Goal: Information Seeking & Learning: Understand process/instructions

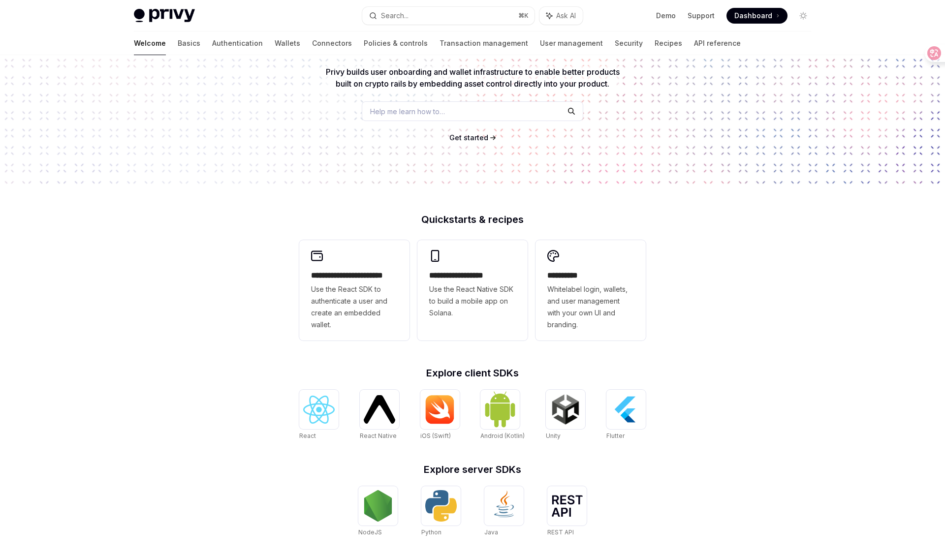
scroll to position [97, 0]
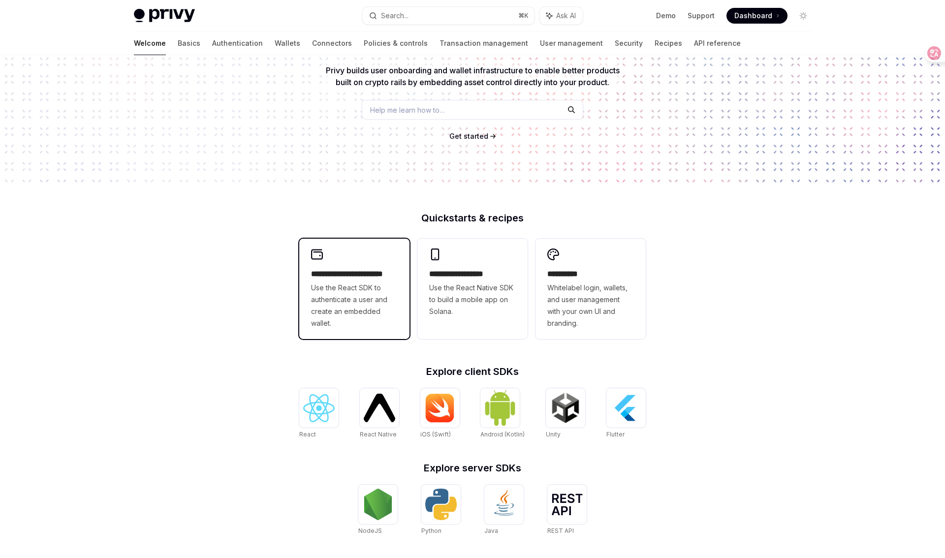
click at [370, 298] on span "Use the React SDK to authenticate a user and create an embedded wallet." at bounding box center [354, 305] width 87 height 47
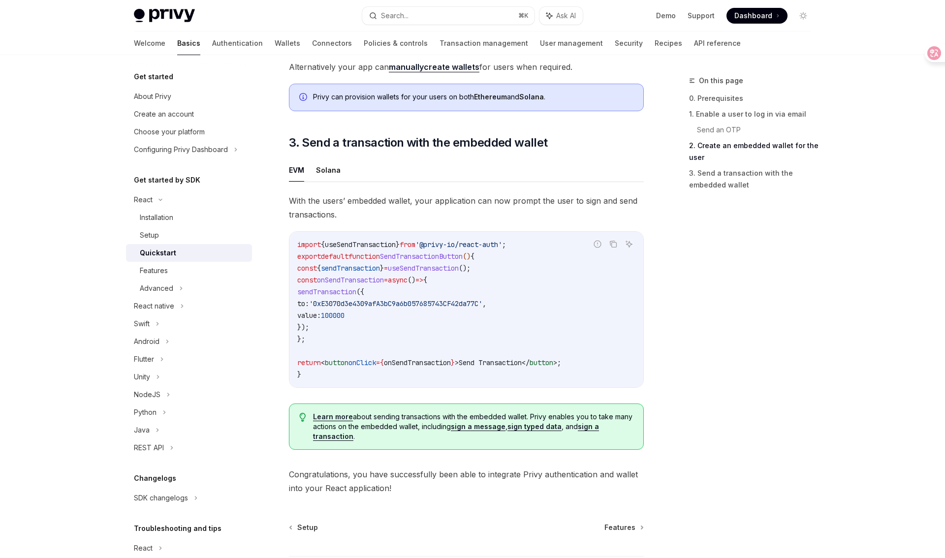
scroll to position [804, 0]
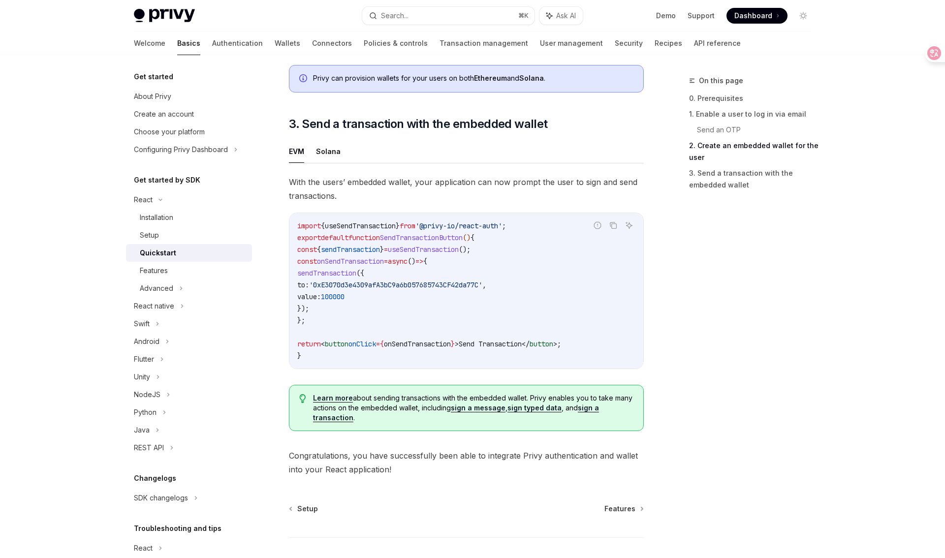
click at [383, 230] on span "useSendTransaction" at bounding box center [360, 226] width 71 height 9
copy span "useSendTransaction"
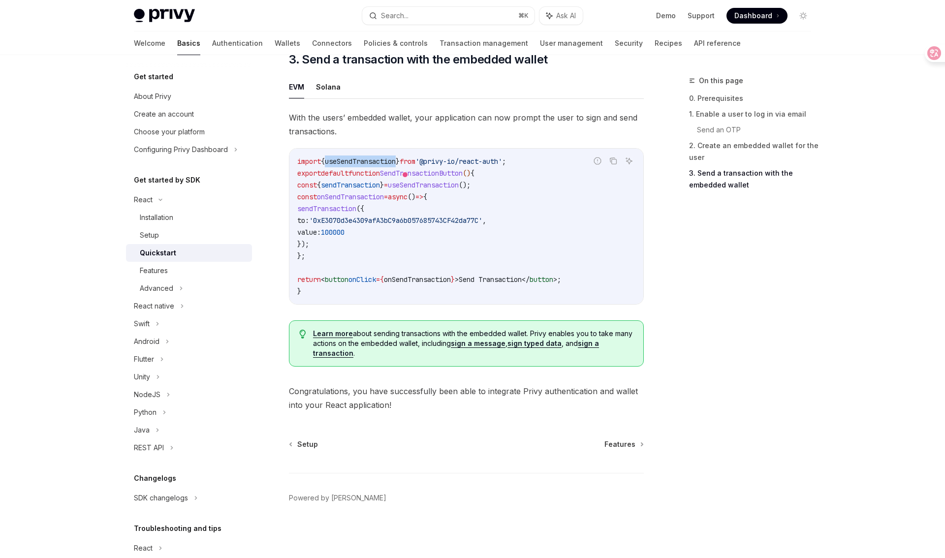
scroll to position [873, 0]
click at [179, 114] on div "Create an account" at bounding box center [164, 114] width 60 height 12
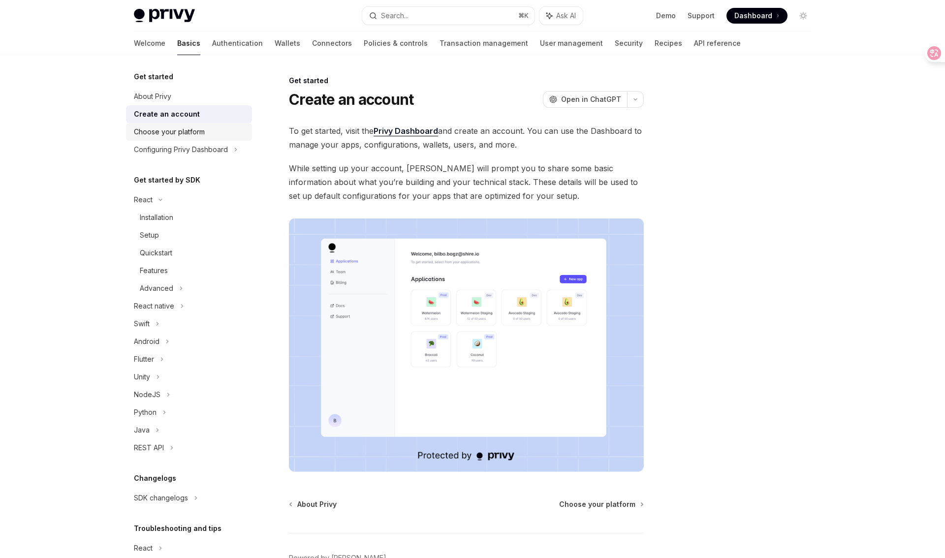
click at [185, 130] on div "Choose your platform" at bounding box center [169, 132] width 71 height 12
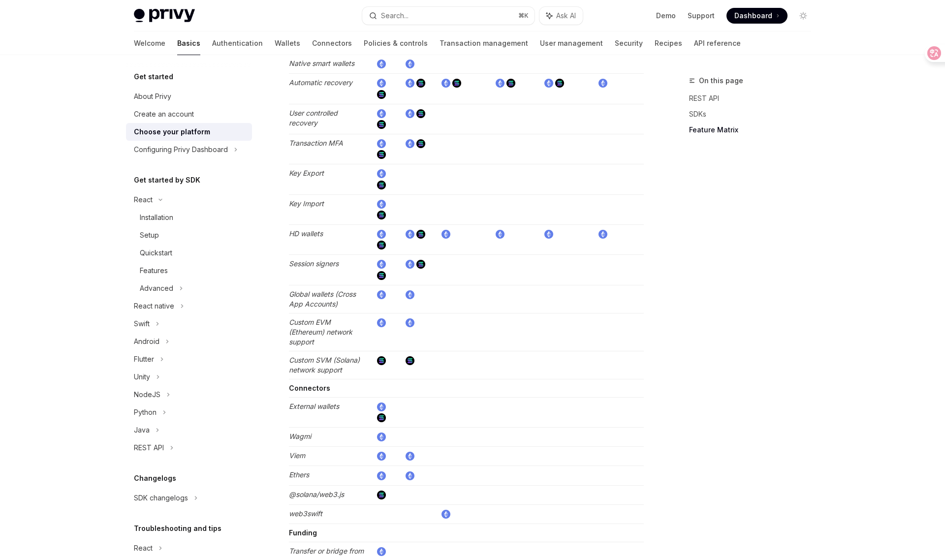
scroll to position [1707, 0]
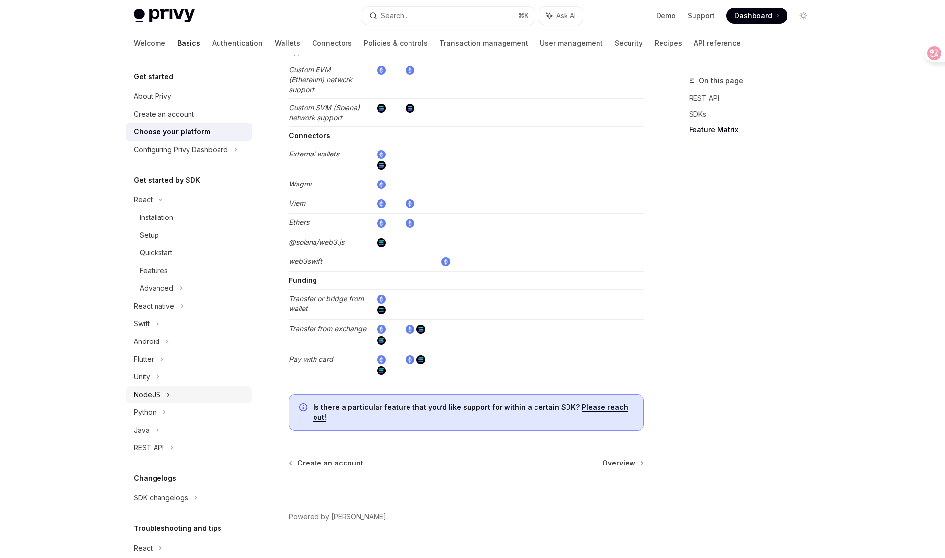
click at [160, 393] on div "NodeJS" at bounding box center [189, 395] width 126 height 18
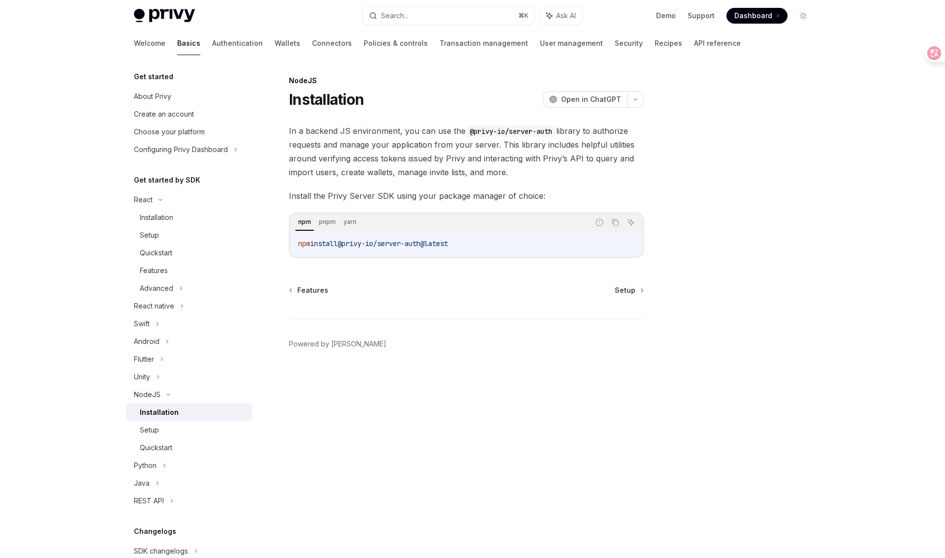
click at [164, 412] on div "Installation" at bounding box center [159, 413] width 39 height 12
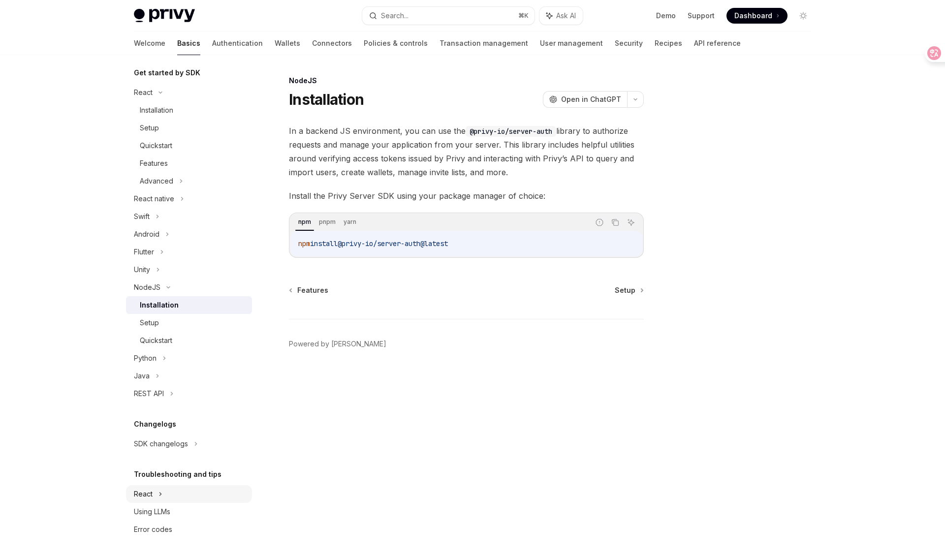
click at [157, 494] on div "React" at bounding box center [189, 494] width 126 height 18
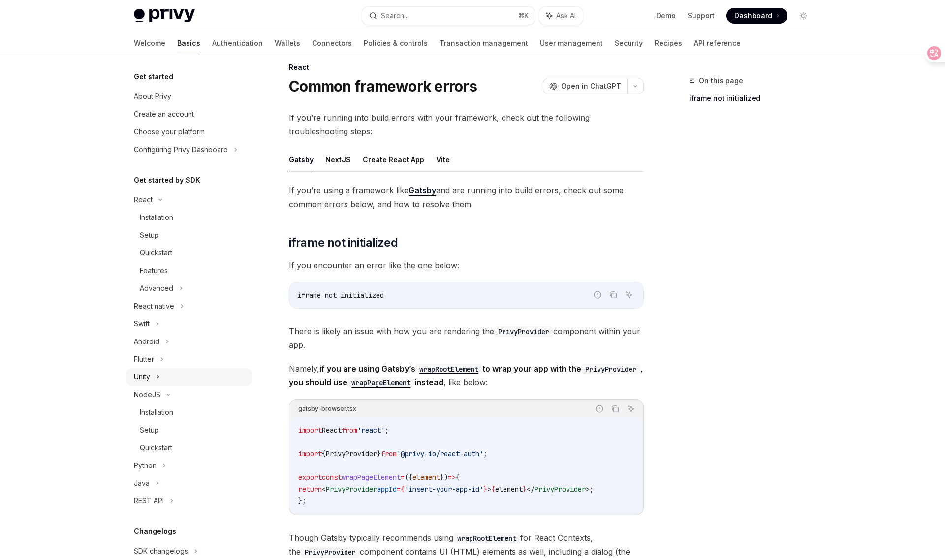
scroll to position [10, 0]
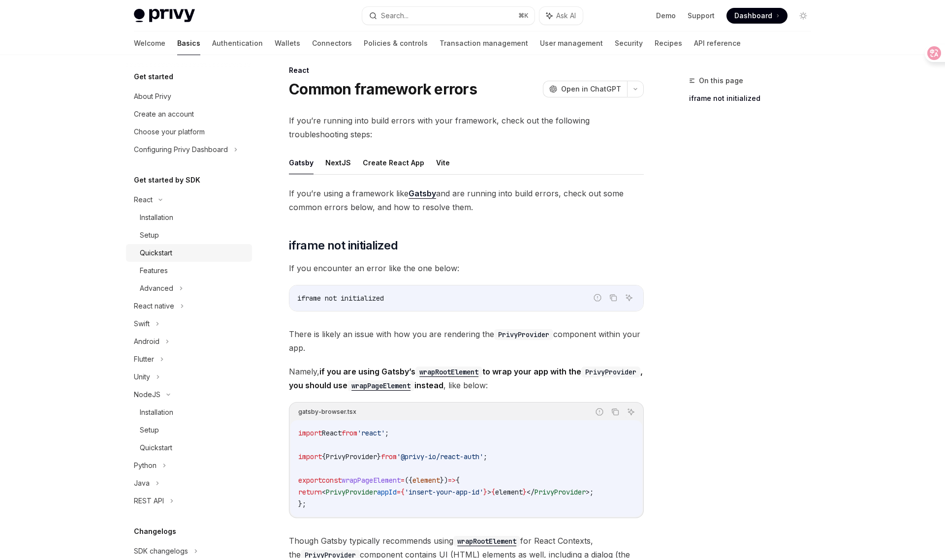
click at [173, 252] on div "Quickstart" at bounding box center [193, 253] width 106 height 12
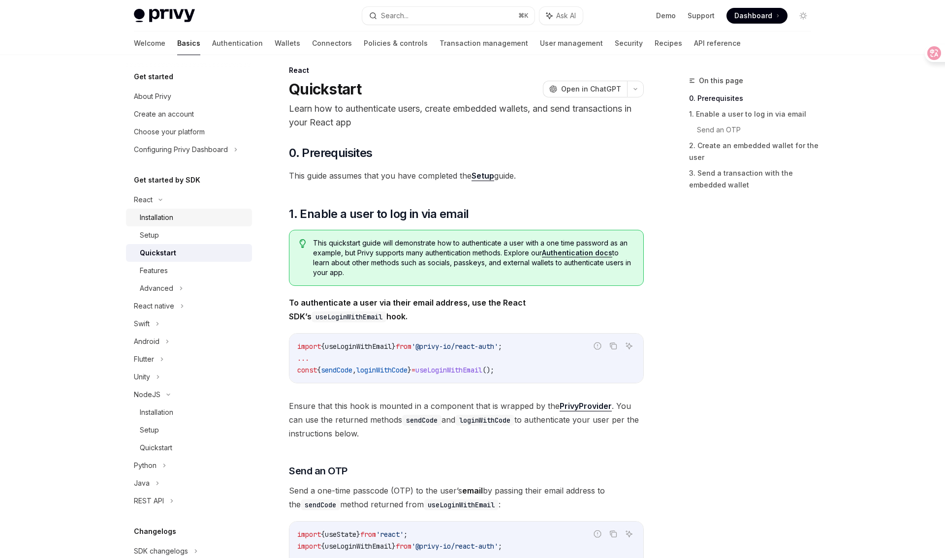
click at [181, 217] on div "Installation" at bounding box center [193, 218] width 106 height 12
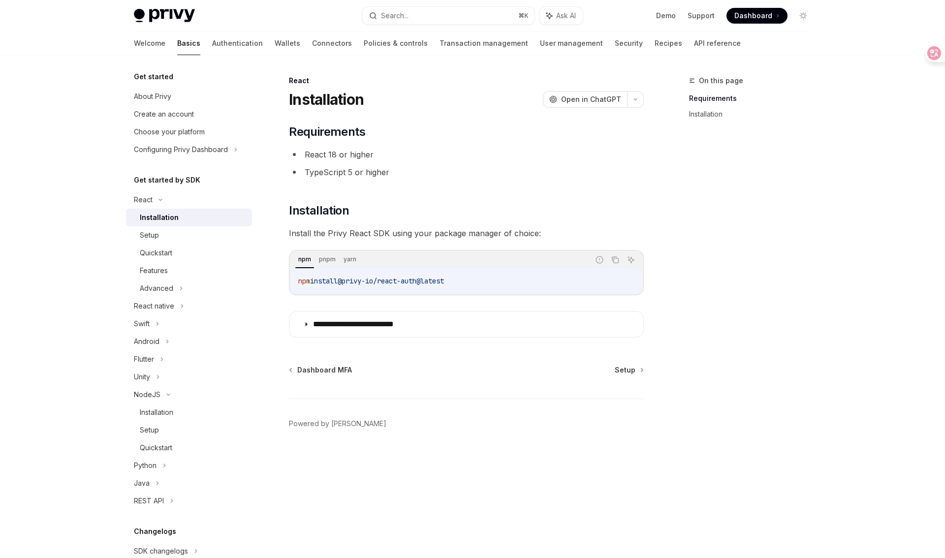
click at [493, 281] on code "npm install @privy-io/react-auth@latest" at bounding box center [466, 281] width 336 height 12
click at [515, 330] on summary "**********" at bounding box center [466, 325] width 354 height 26
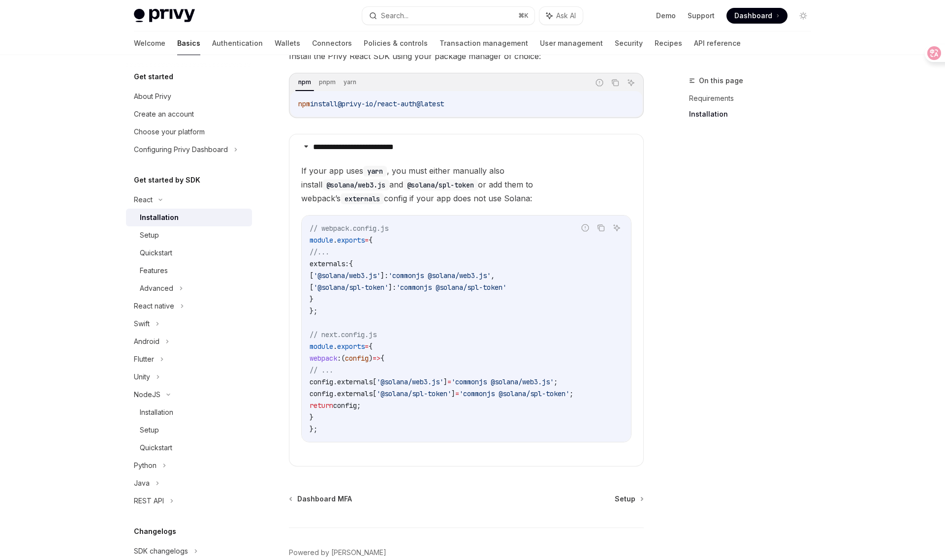
scroll to position [177, 0]
click at [498, 149] on summary "**********" at bounding box center [466, 148] width 354 height 26
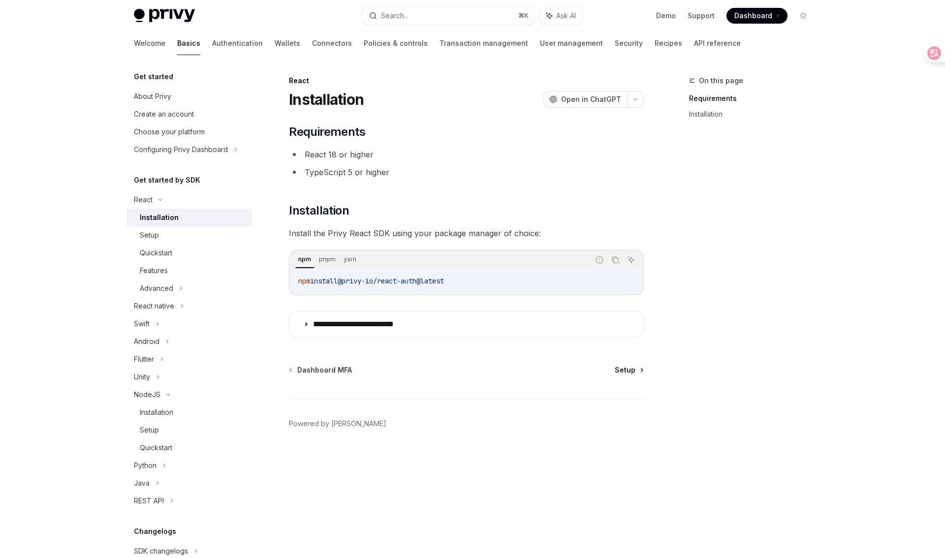
click at [624, 373] on span "Setup" at bounding box center [625, 370] width 21 height 10
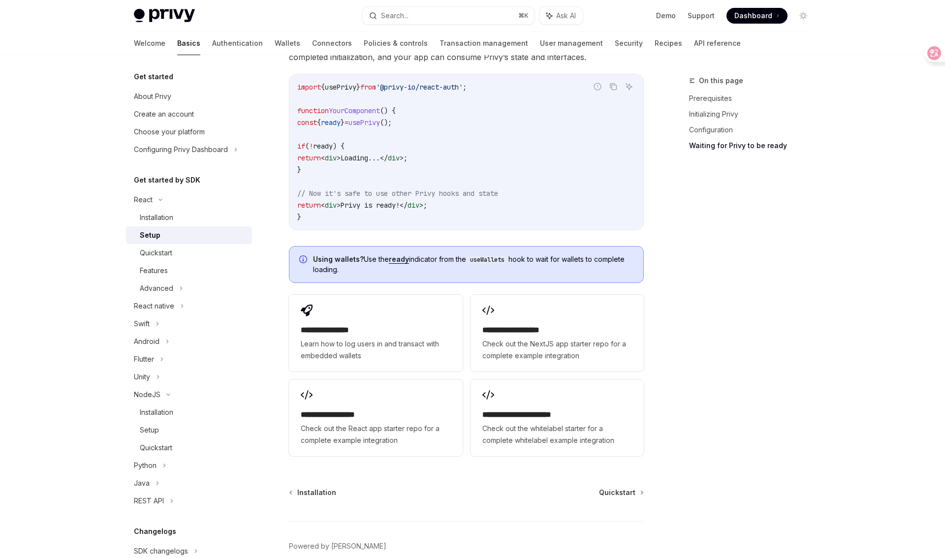
scroll to position [1136, 0]
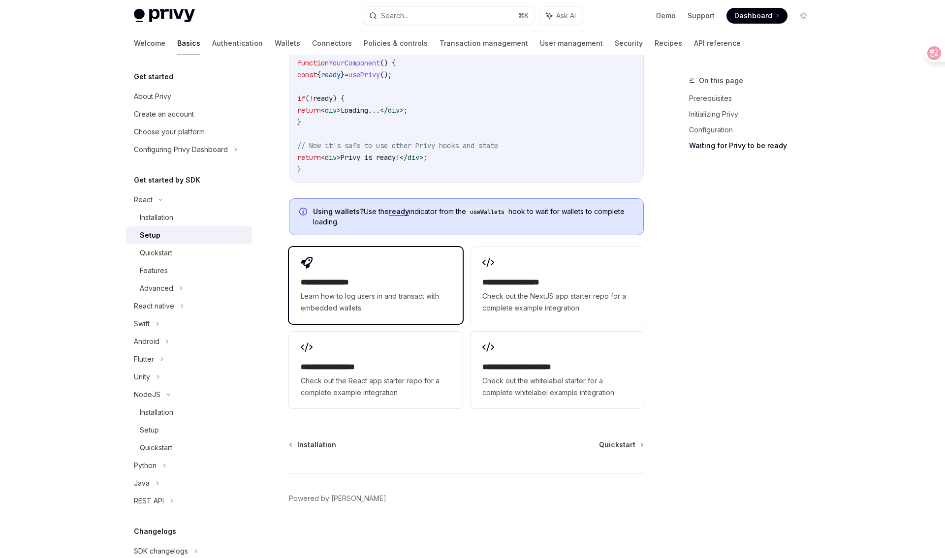
click at [399, 281] on h2 "**********" at bounding box center [376, 283] width 150 height 12
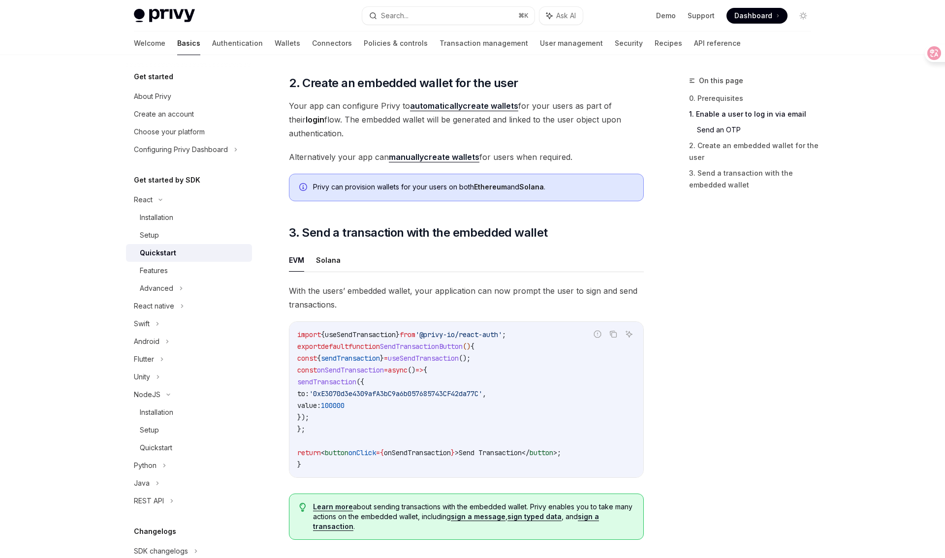
scroll to position [696, 0]
click at [334, 263] on button "Solana" at bounding box center [328, 259] width 25 height 23
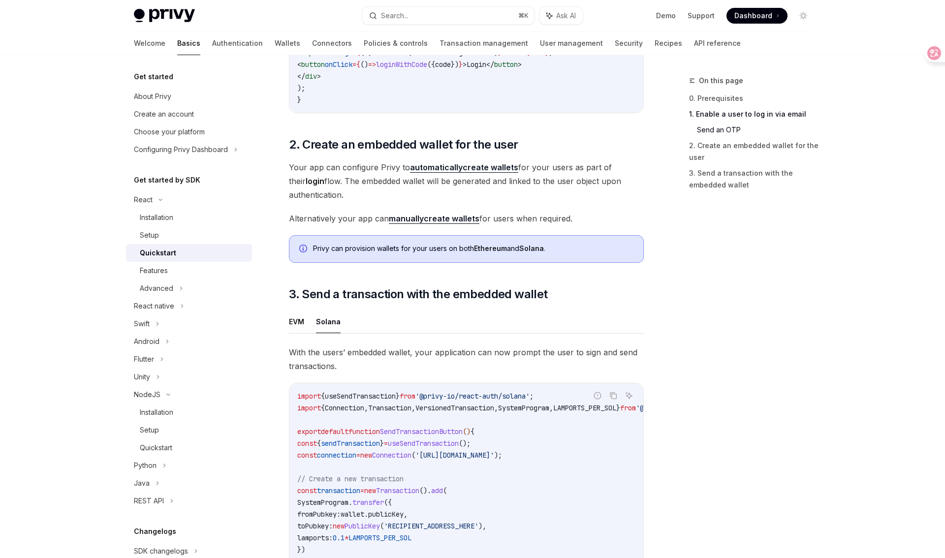
scroll to position [632, 0]
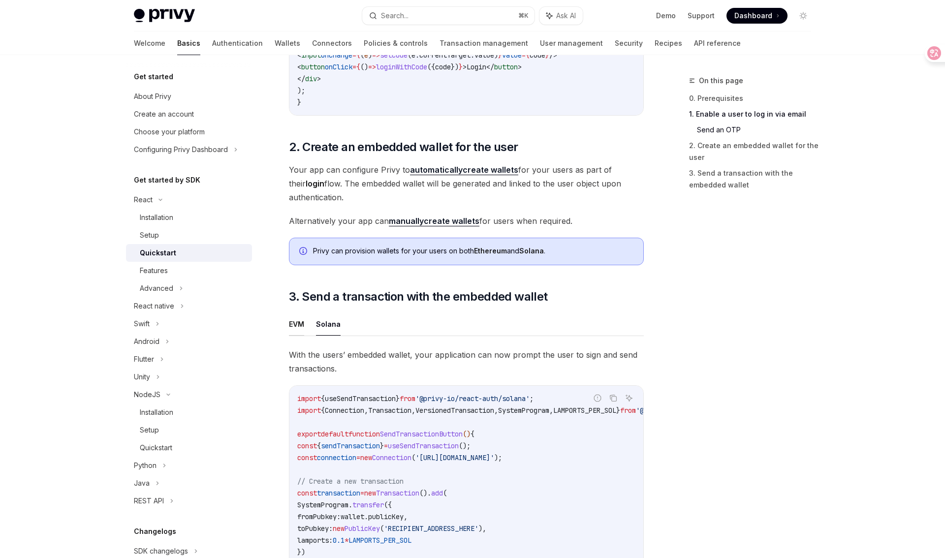
click at [297, 326] on button "EVM" at bounding box center [296, 324] width 15 height 23
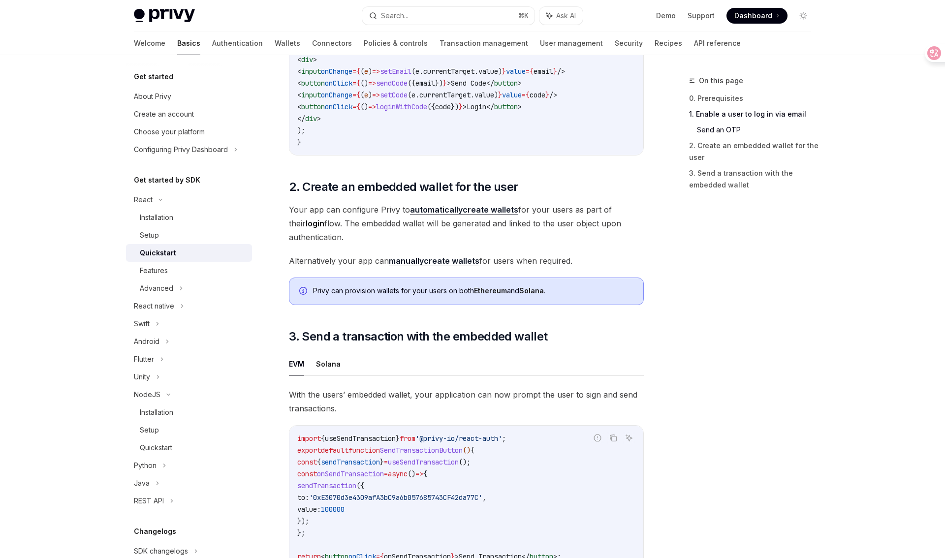
scroll to position [572, 0]
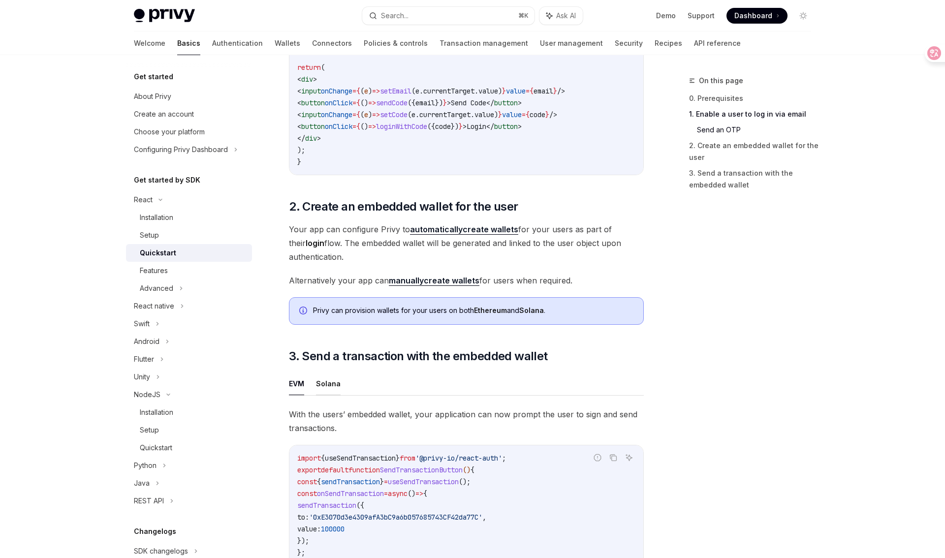
click at [328, 390] on button "Solana" at bounding box center [328, 383] width 25 height 23
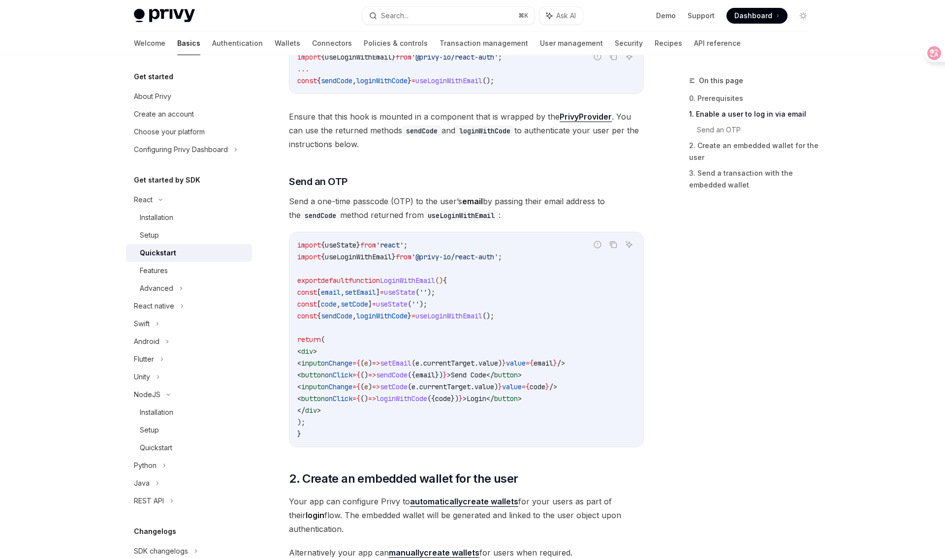
scroll to position [298, 0]
click at [437, 420] on code "import { useState } from 'react' ; import { useLoginWithEmail } from '@privy-io…" at bounding box center [466, 341] width 338 height 201
click at [447, 393] on code "import { useState } from 'react' ; import { useLoginWithEmail } from '@privy-io…" at bounding box center [466, 341] width 338 height 201
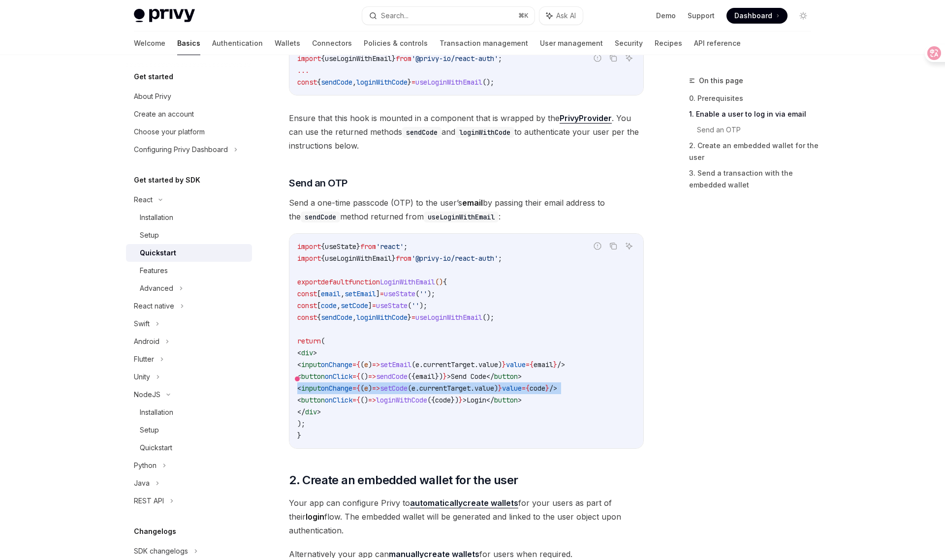
click at [427, 401] on span "loginWithCode" at bounding box center [401, 400] width 51 height 9
click at [451, 400] on span "code" at bounding box center [443, 400] width 16 height 9
click at [471, 391] on span "currentTarget" at bounding box center [444, 388] width 51 height 9
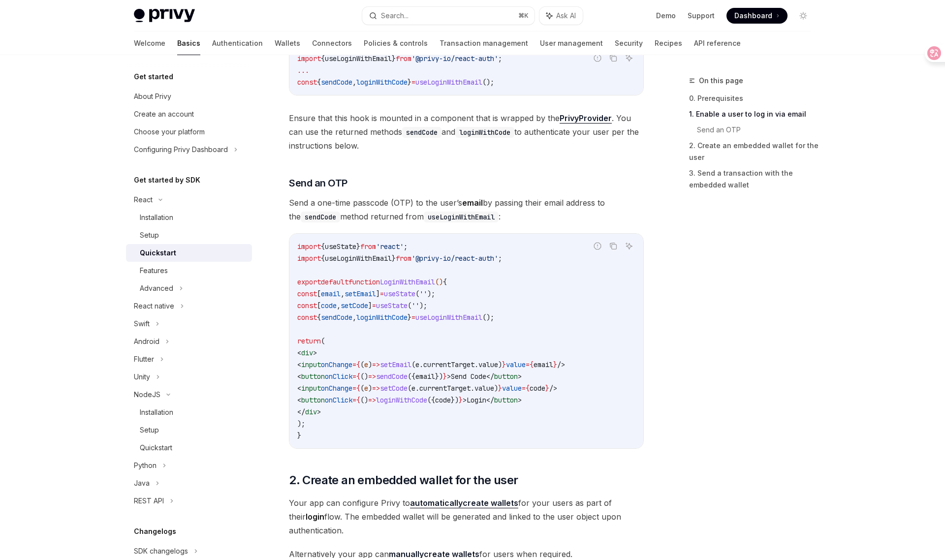
click at [471, 391] on span "currentTarget" at bounding box center [444, 388] width 51 height 9
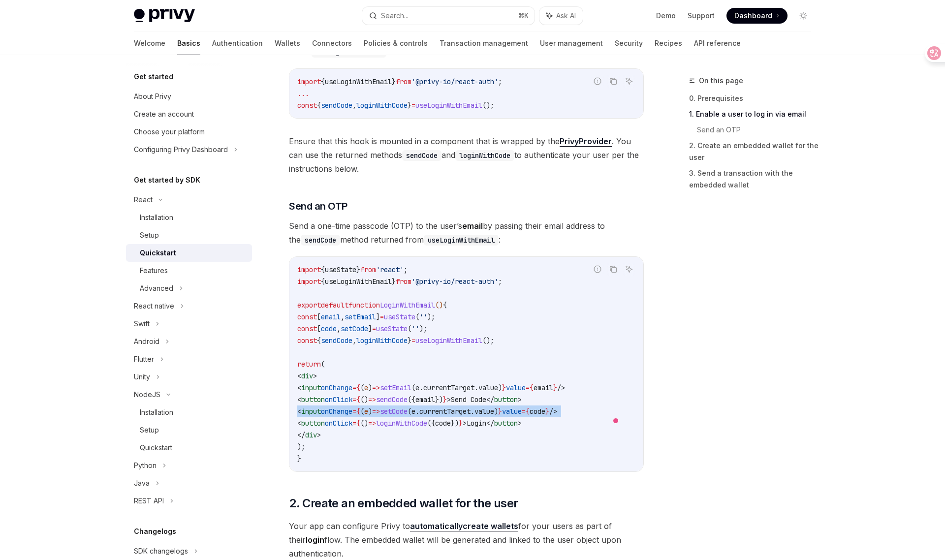
scroll to position [273, 0]
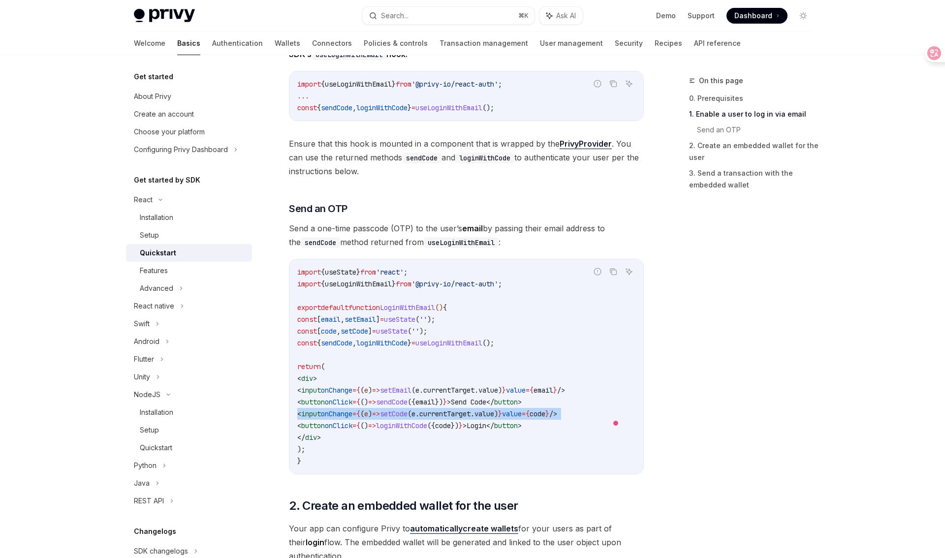
click at [475, 391] on span "currentTarget" at bounding box center [448, 390] width 51 height 9
click at [443, 400] on span "})" at bounding box center [439, 402] width 8 height 9
click at [475, 393] on span "currentTarget" at bounding box center [448, 390] width 51 height 9
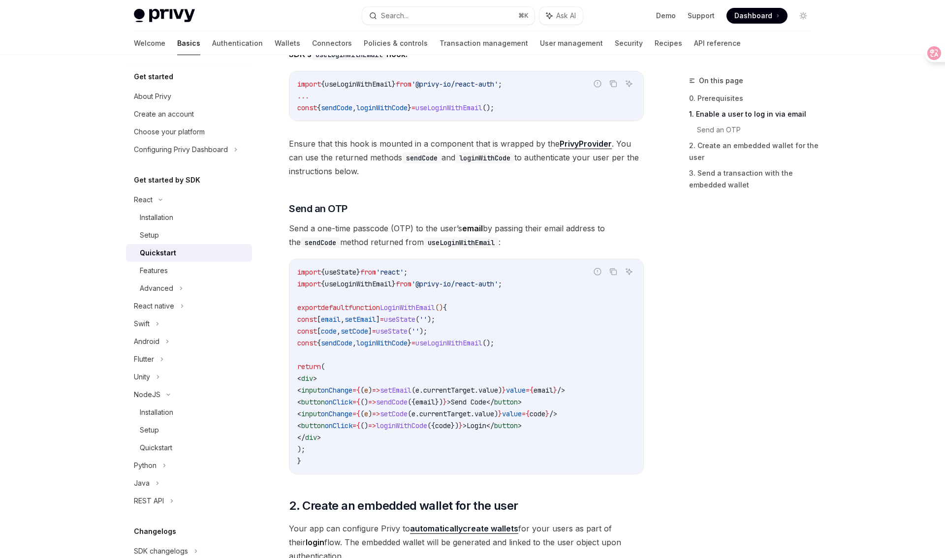
click at [475, 393] on span "currentTarget" at bounding box center [448, 390] width 51 height 9
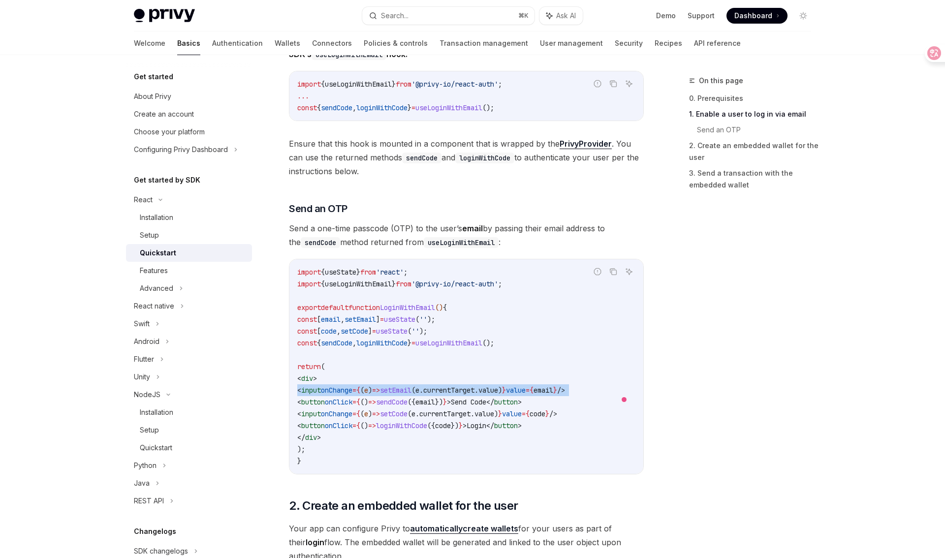
click at [498, 393] on span "value" at bounding box center [488, 390] width 20 height 9
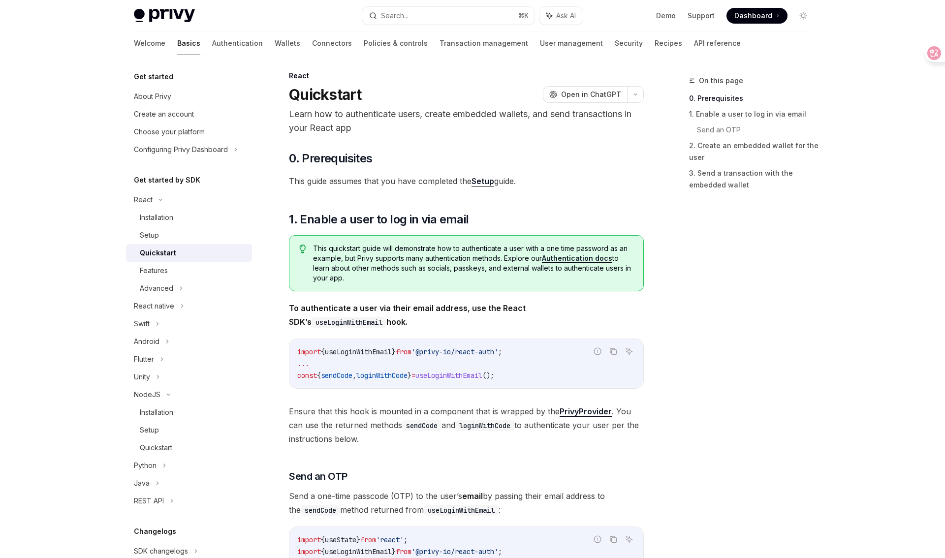
scroll to position [1, 0]
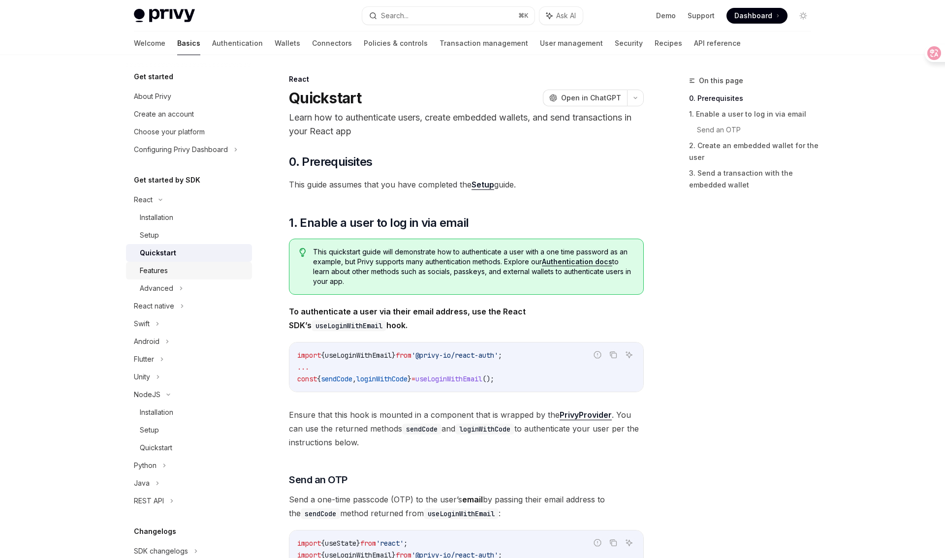
click at [181, 265] on div "Features" at bounding box center [193, 271] width 106 height 12
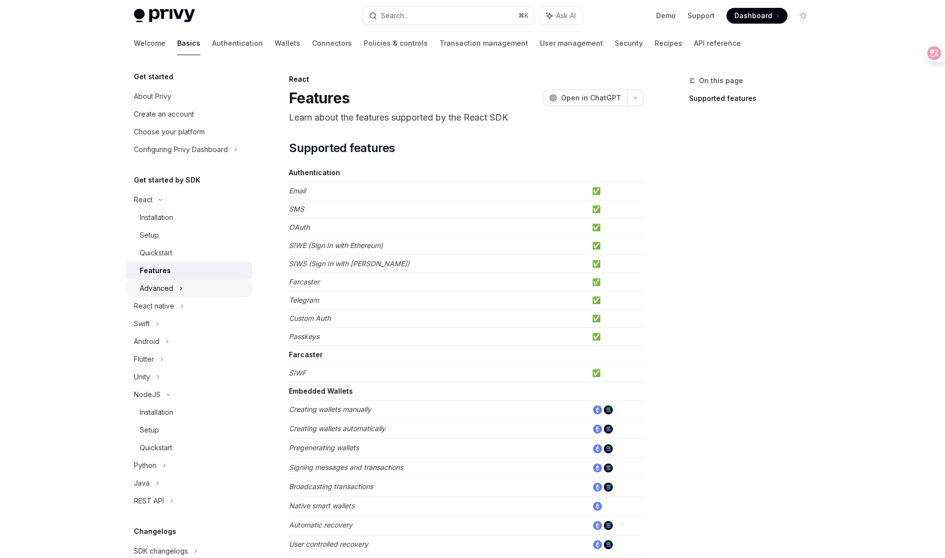
click at [179, 290] on icon at bounding box center [181, 289] width 4 height 12
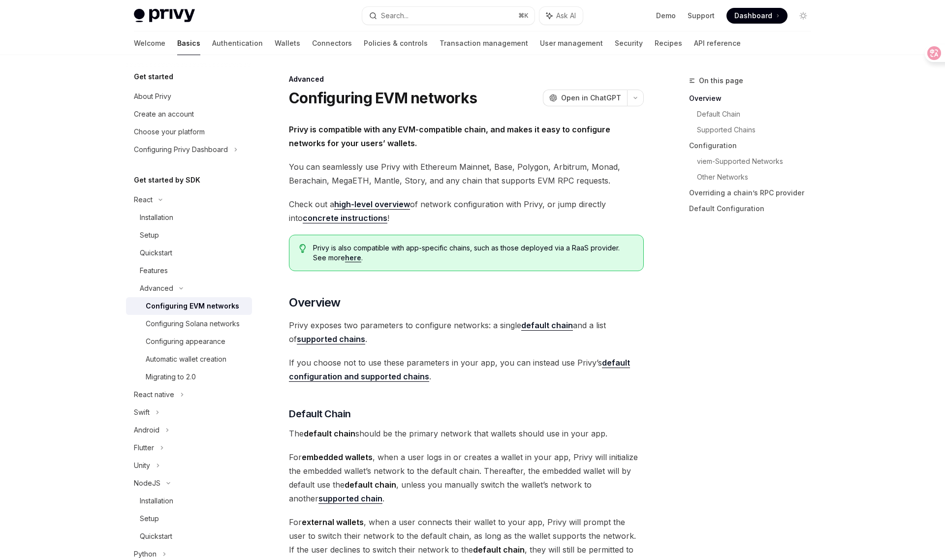
click at [196, 309] on div "Configuring EVM networks" at bounding box center [193, 306] width 94 height 12
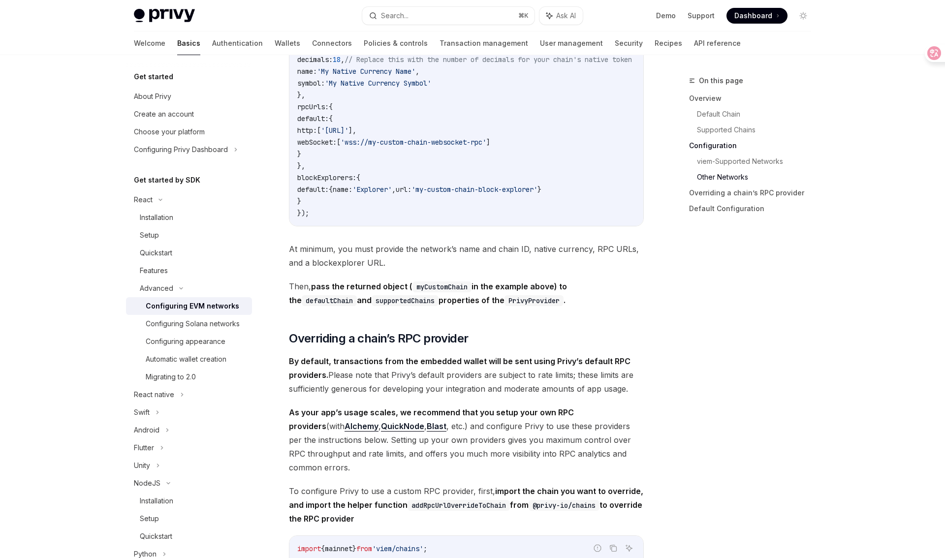
scroll to position [1839, 0]
click at [505, 306] on code "PrivyProvider" at bounding box center [534, 300] width 59 height 11
click at [736, 338] on div "On this page Overview Default Chain Supported Chains Configuration viem-Support…" at bounding box center [745, 316] width 150 height 483
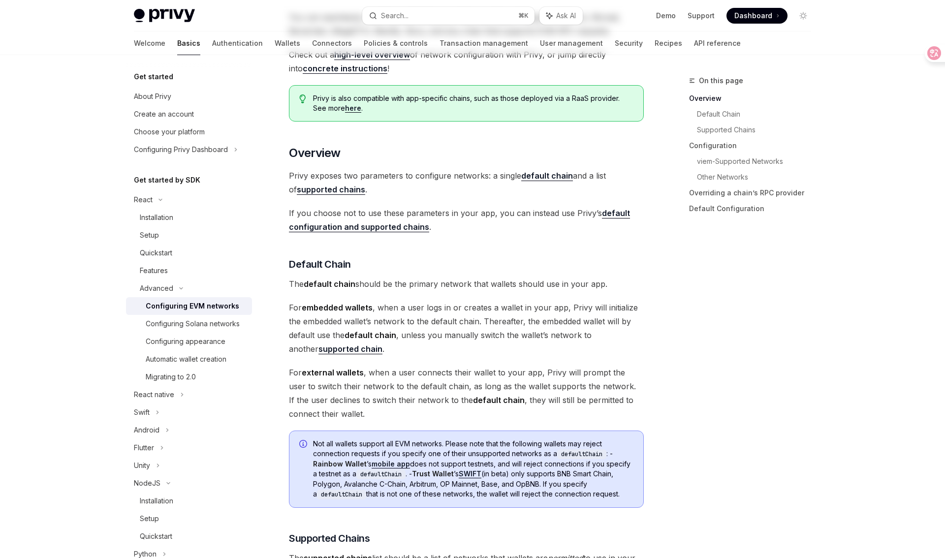
scroll to position [0, 0]
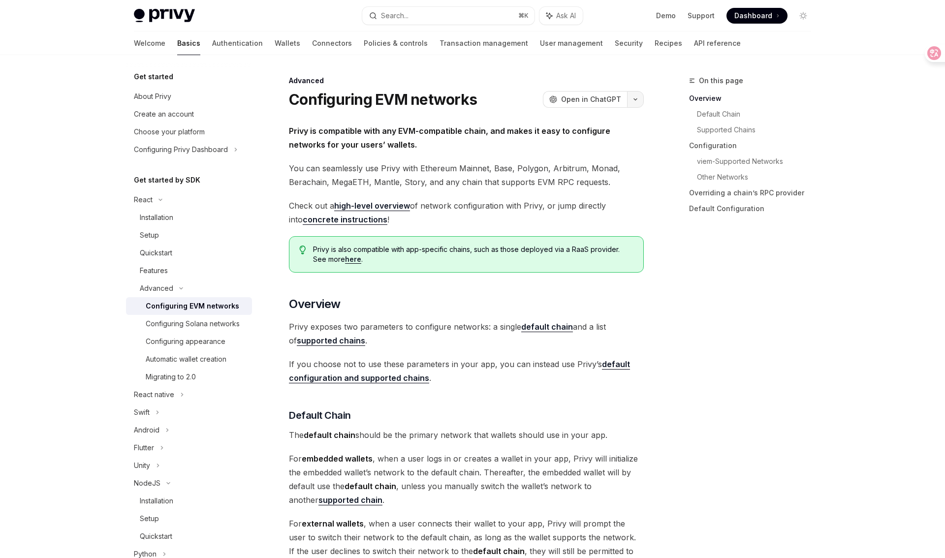
click at [634, 100] on icon "button" at bounding box center [636, 99] width 12 height 4
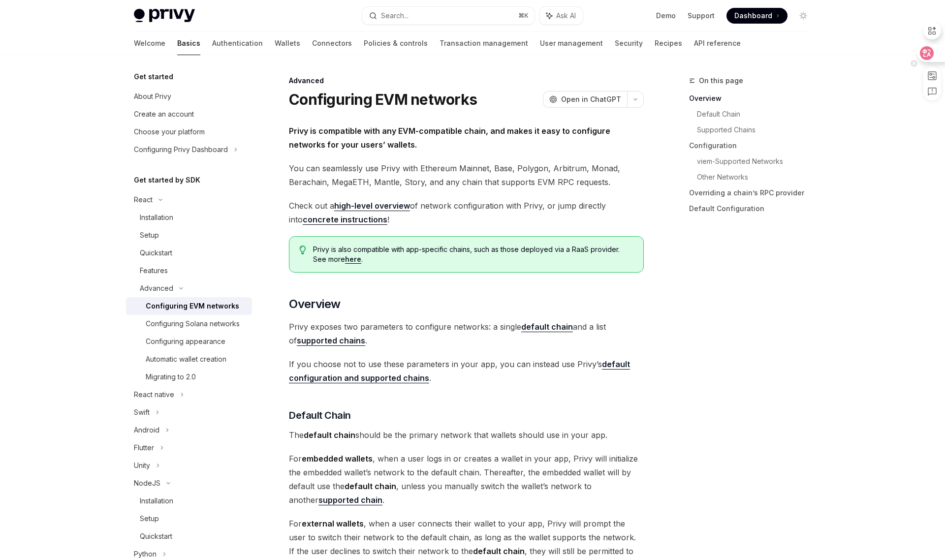
click at [928, 54] on icon at bounding box center [927, 53] width 8 height 8
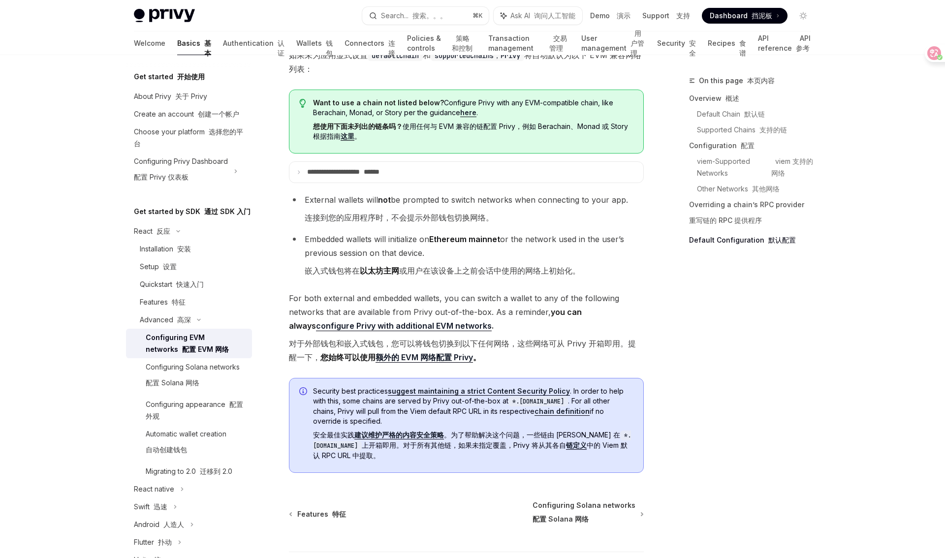
scroll to position [3672, 0]
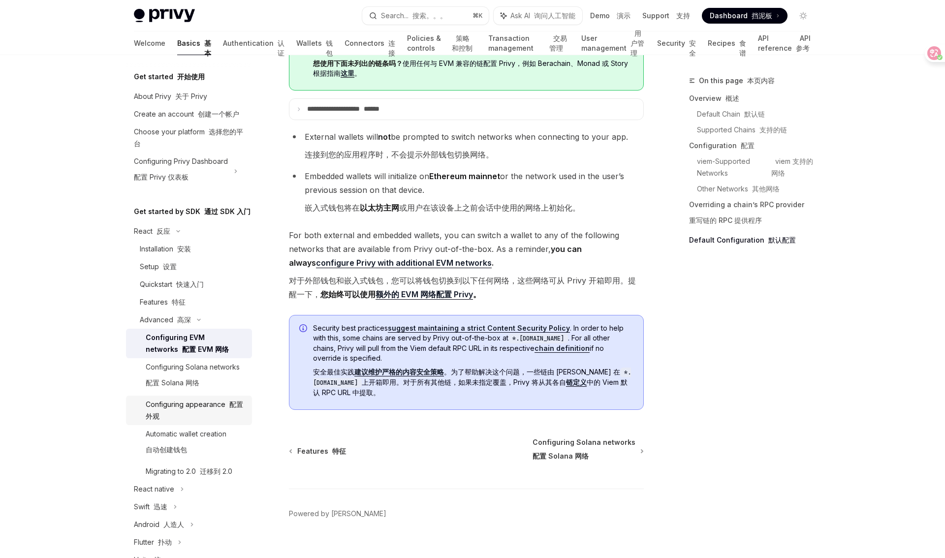
click at [216, 405] on div "Configuring appearance 配置外观" at bounding box center [196, 411] width 100 height 24
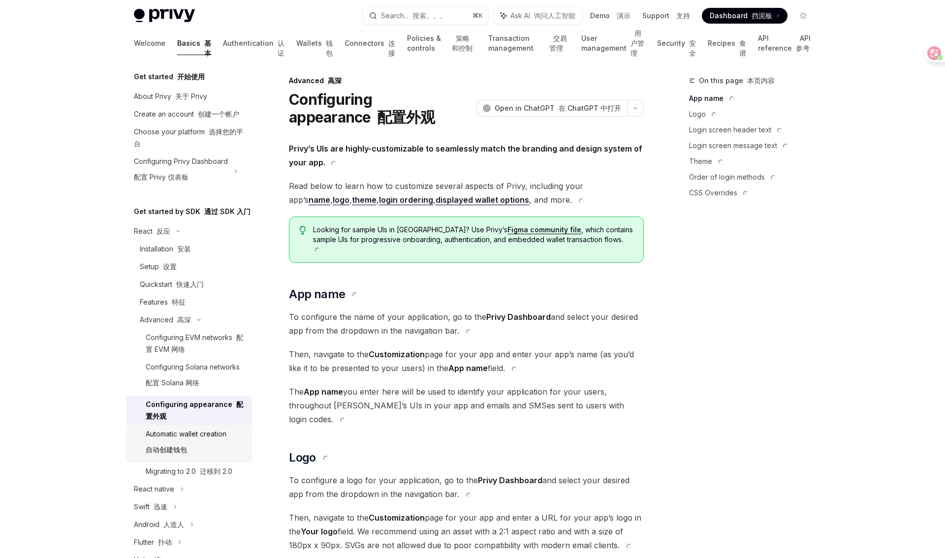
click at [203, 442] on div "Automatic wallet creation 自动创建钱包" at bounding box center [186, 444] width 81 height 32
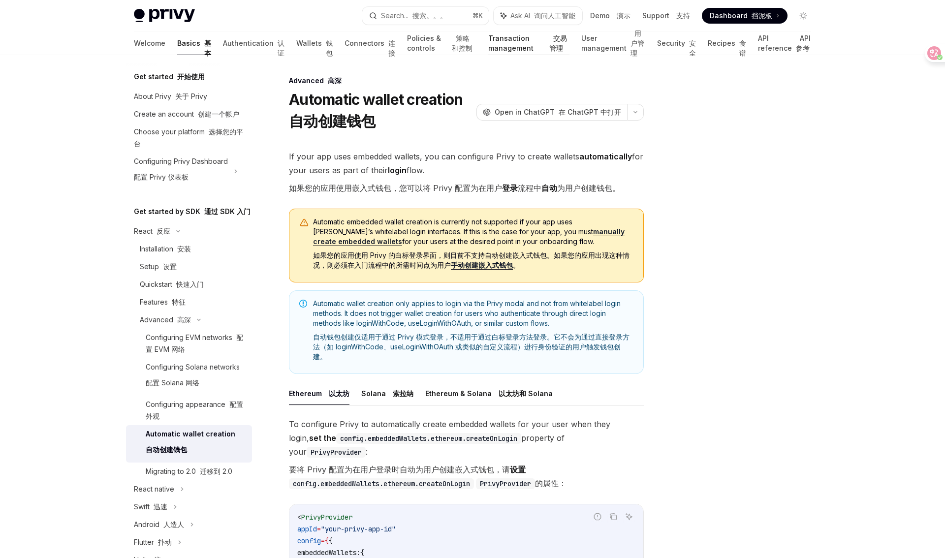
click at [549, 38] on font "交易管理" at bounding box center [558, 43] width 18 height 18
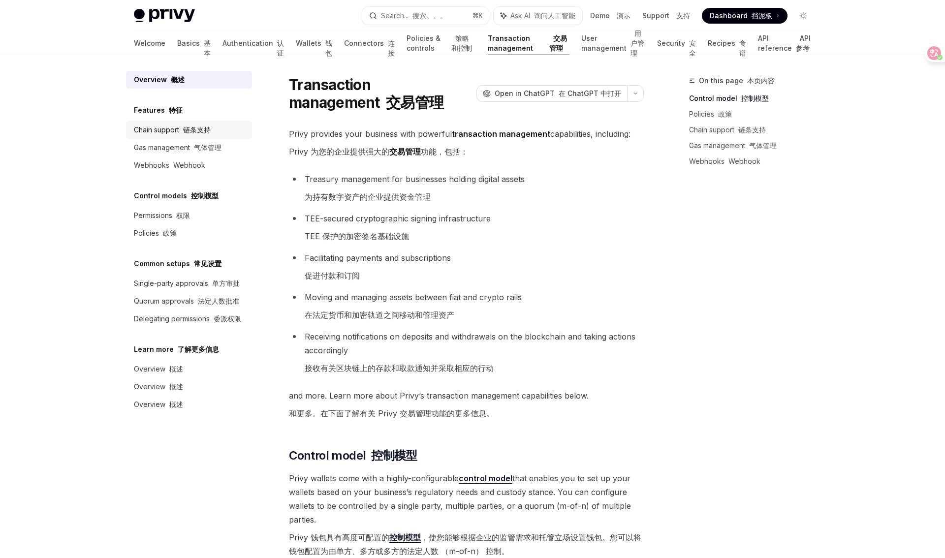
click at [182, 129] on font at bounding box center [181, 130] width 4 height 8
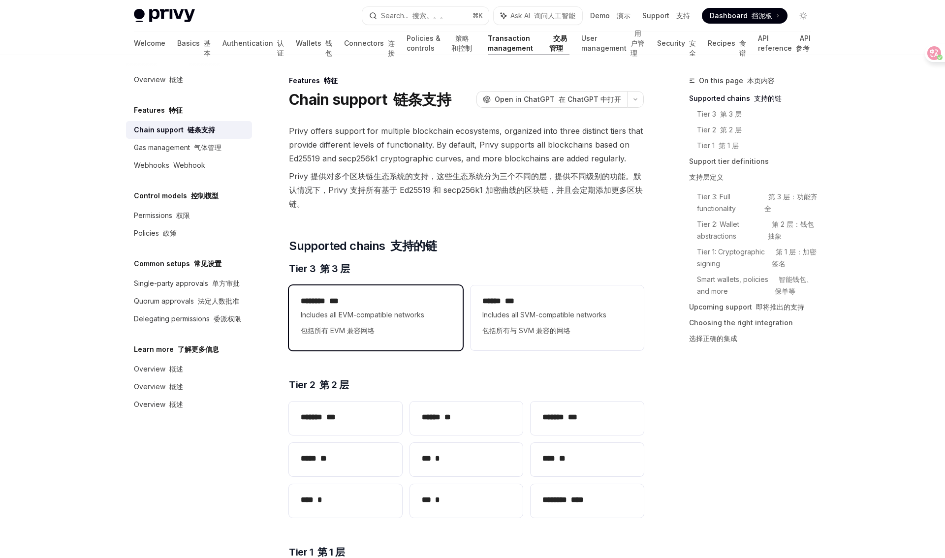
click at [402, 316] on span "Includes all EVM-compatible networks 包括所有 EVM 兼容网络" at bounding box center [376, 325] width 150 height 32
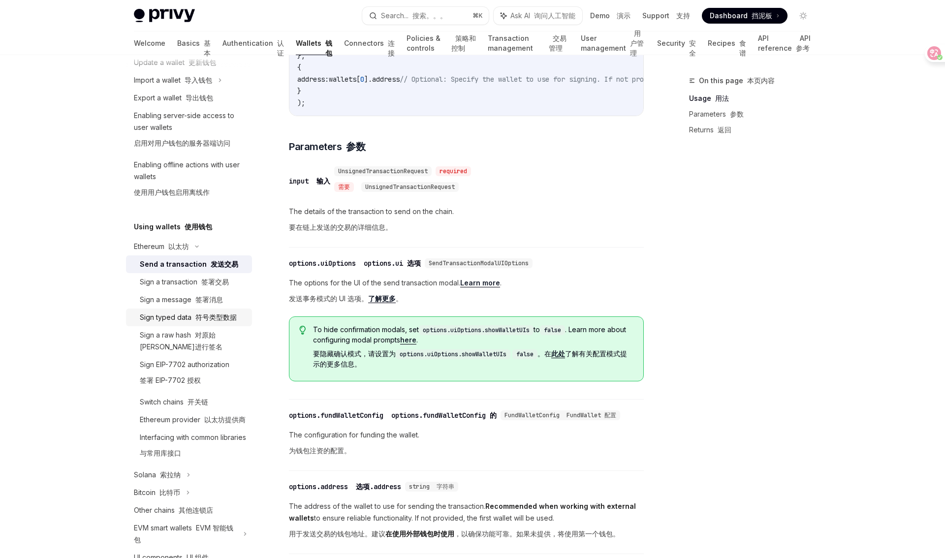
scroll to position [124, 0]
click at [212, 285] on font "签署交易" at bounding box center [215, 284] width 28 height 8
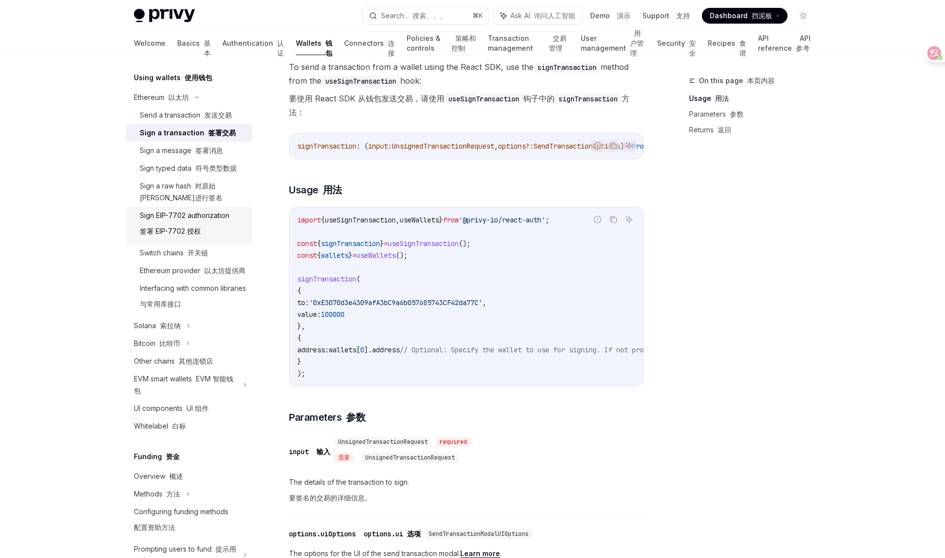
scroll to position [277, 0]
click at [208, 271] on font "以太坊提供商" at bounding box center [224, 268] width 41 height 8
type textarea "*"
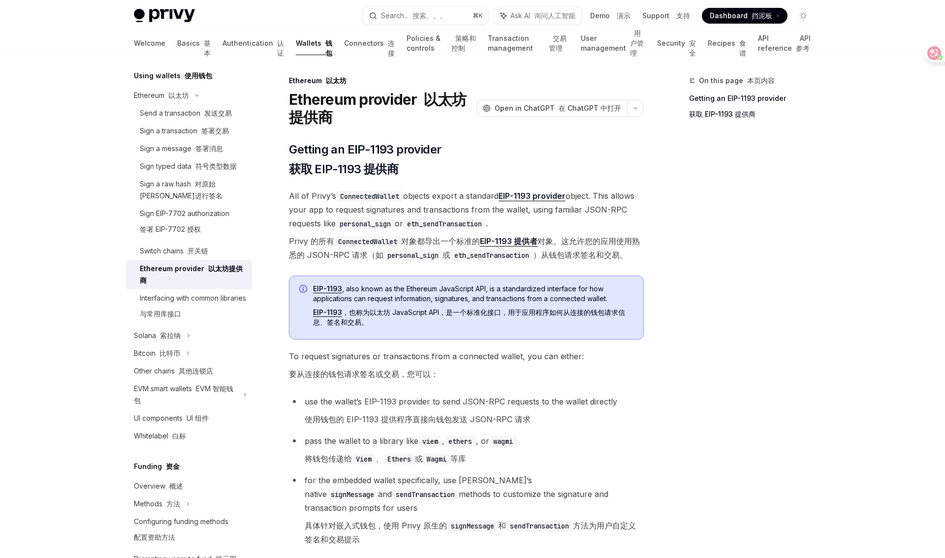
click at [533, 254] on code "eth_sendTransaction" at bounding box center [491, 255] width 83 height 11
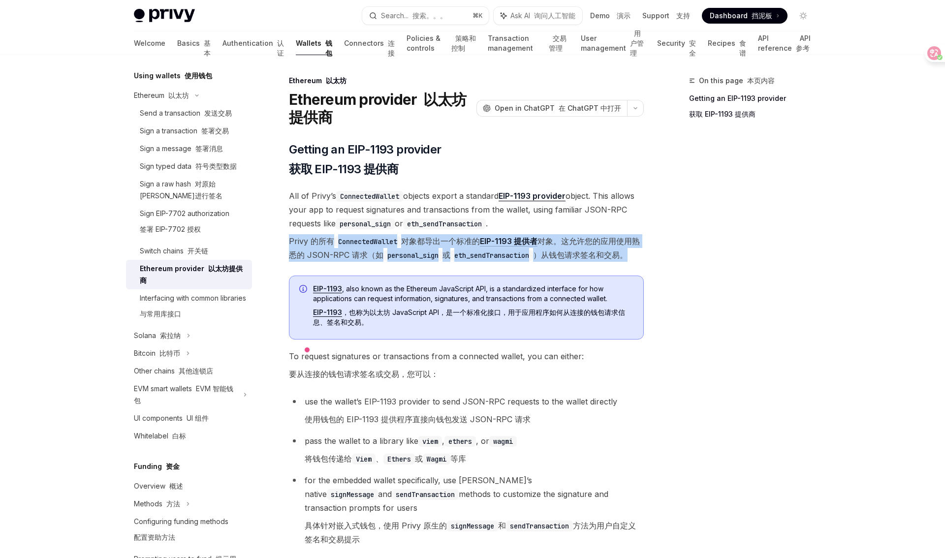
click at [558, 256] on font "Privy 的所有 ConnectedWallet 对象都导出一个标准的 EIP-1193 提供者 对象。这允许您的应用使用熟悉的 JSON-RPC 请求（如…" at bounding box center [464, 248] width 351 height 24
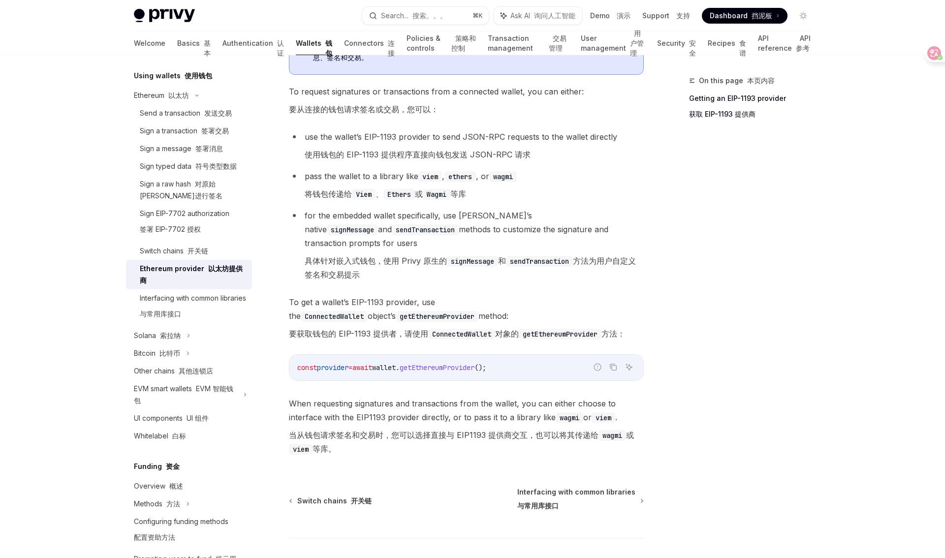
scroll to position [330, 0]
